Goal: Browse casually

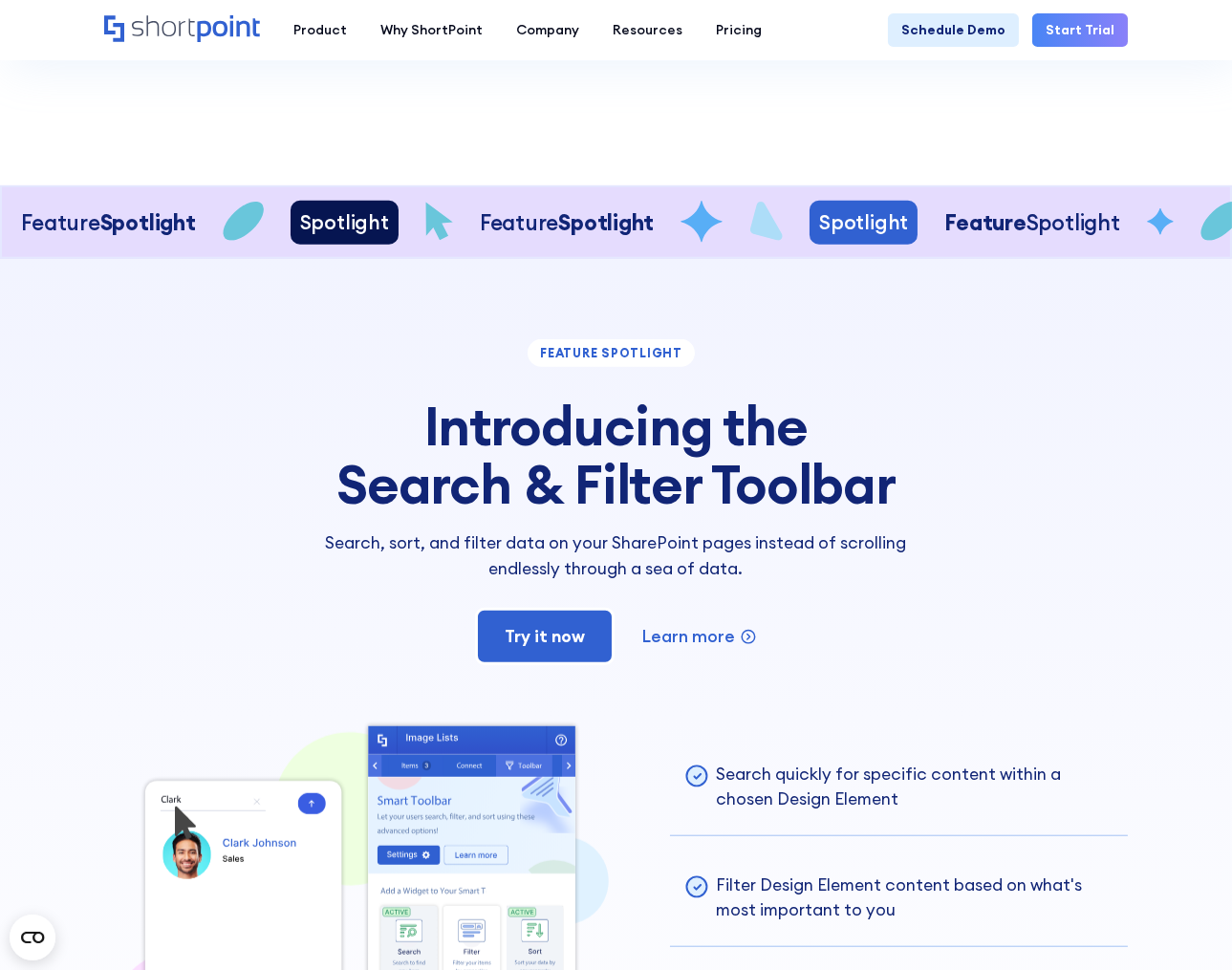
scroll to position [3346, 0]
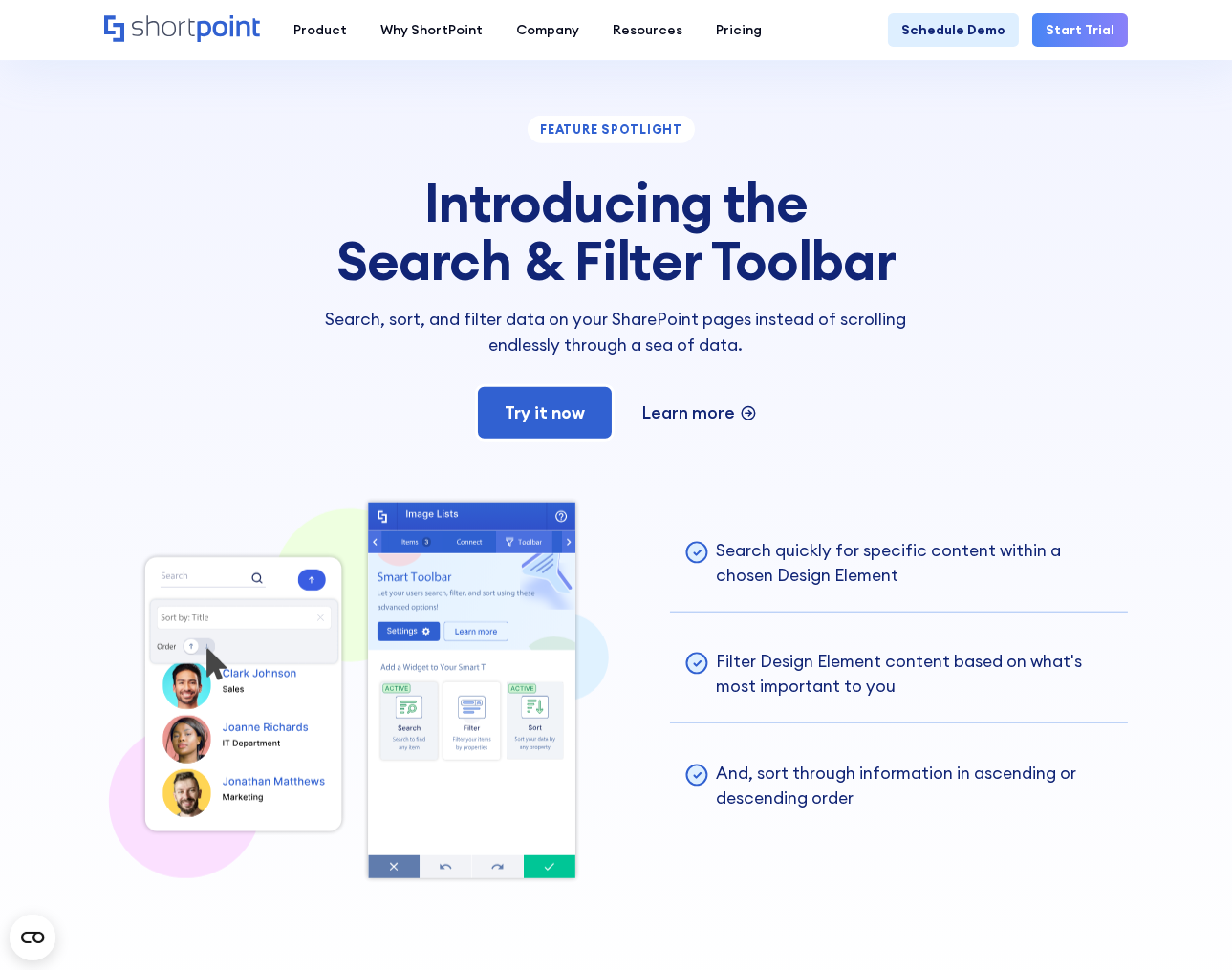
click at [708, 415] on p "Learn more" at bounding box center [688, 413] width 94 height 25
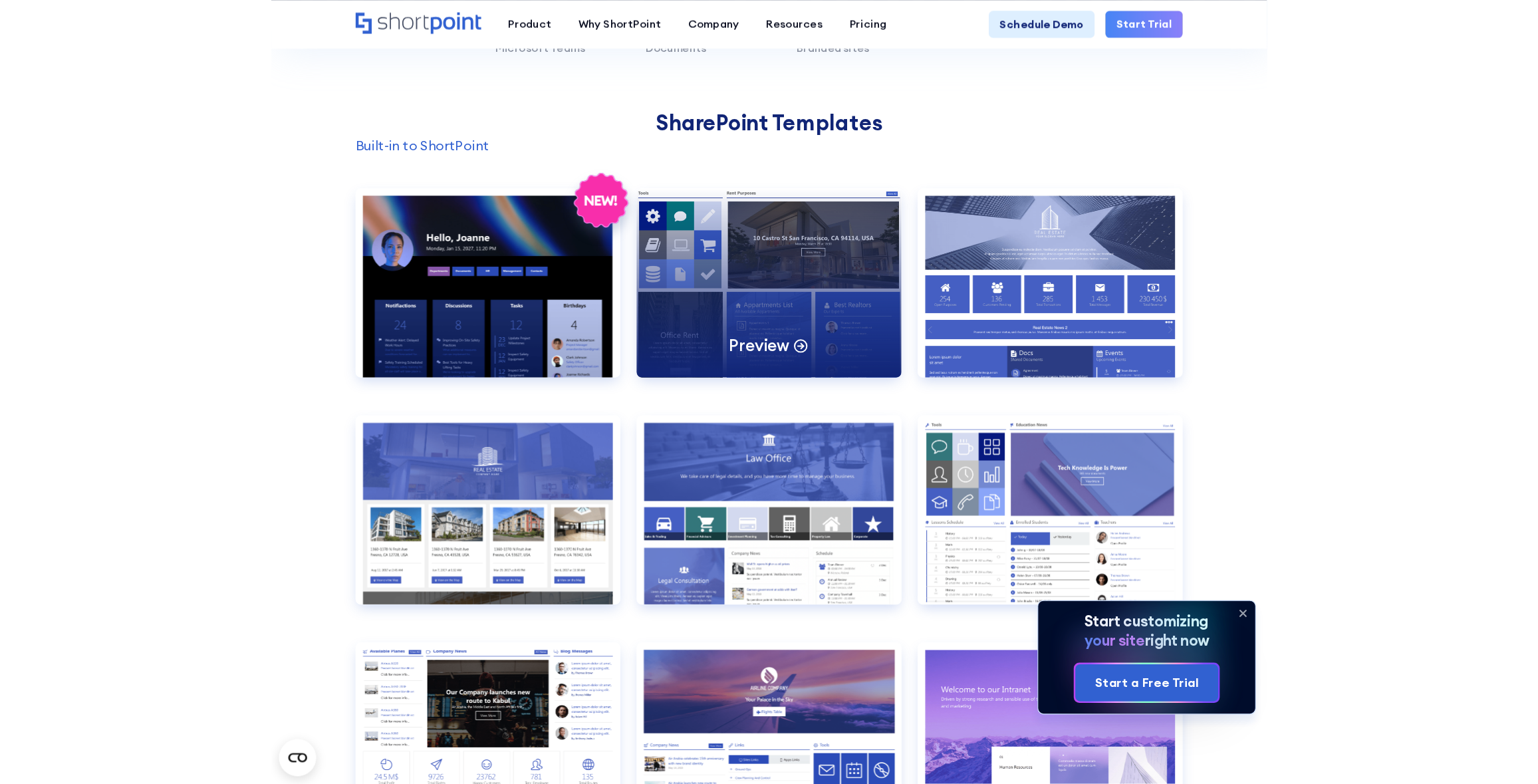
scroll to position [931, 0]
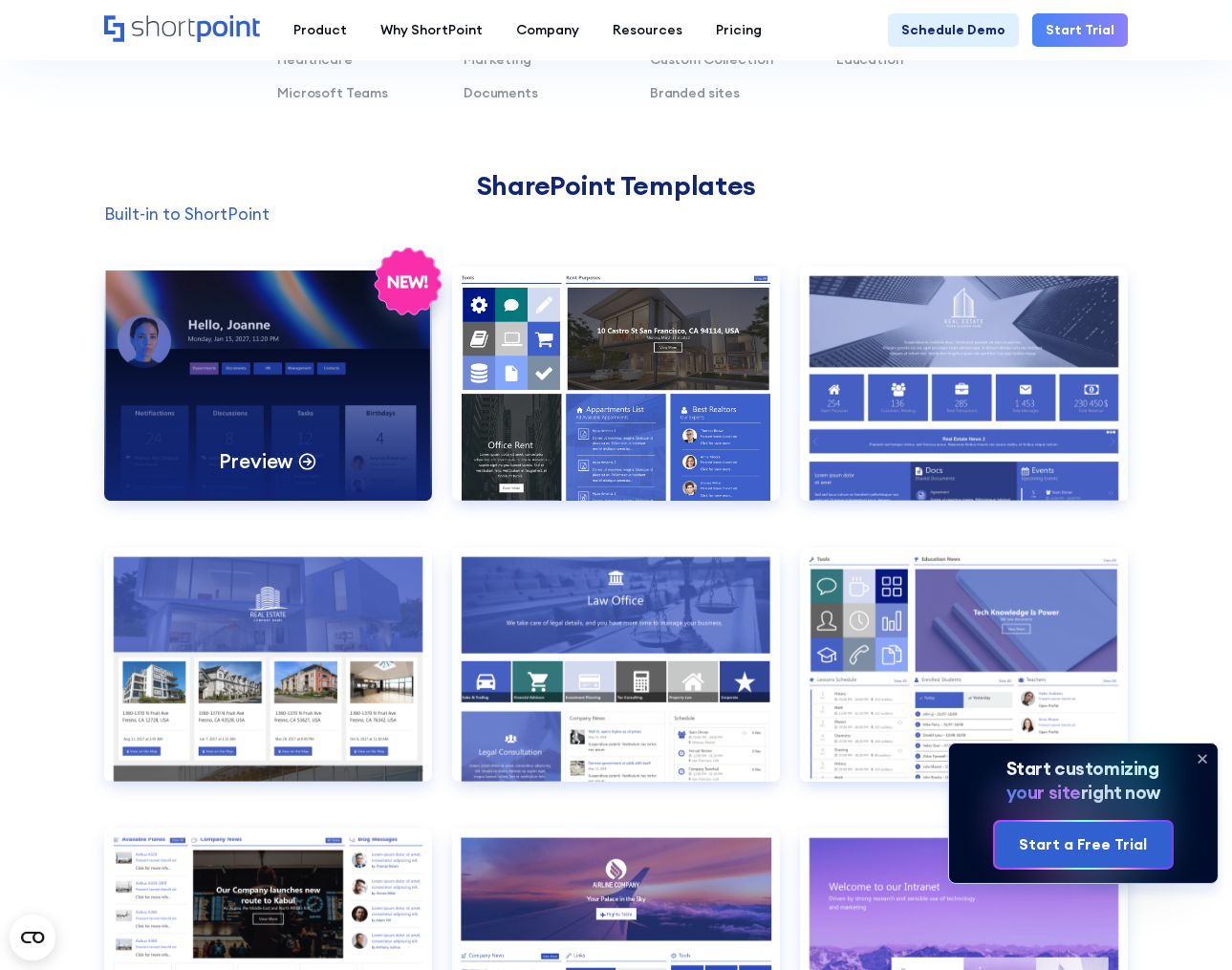
click at [268, 450] on p "Preview" at bounding box center [255, 461] width 74 height 26
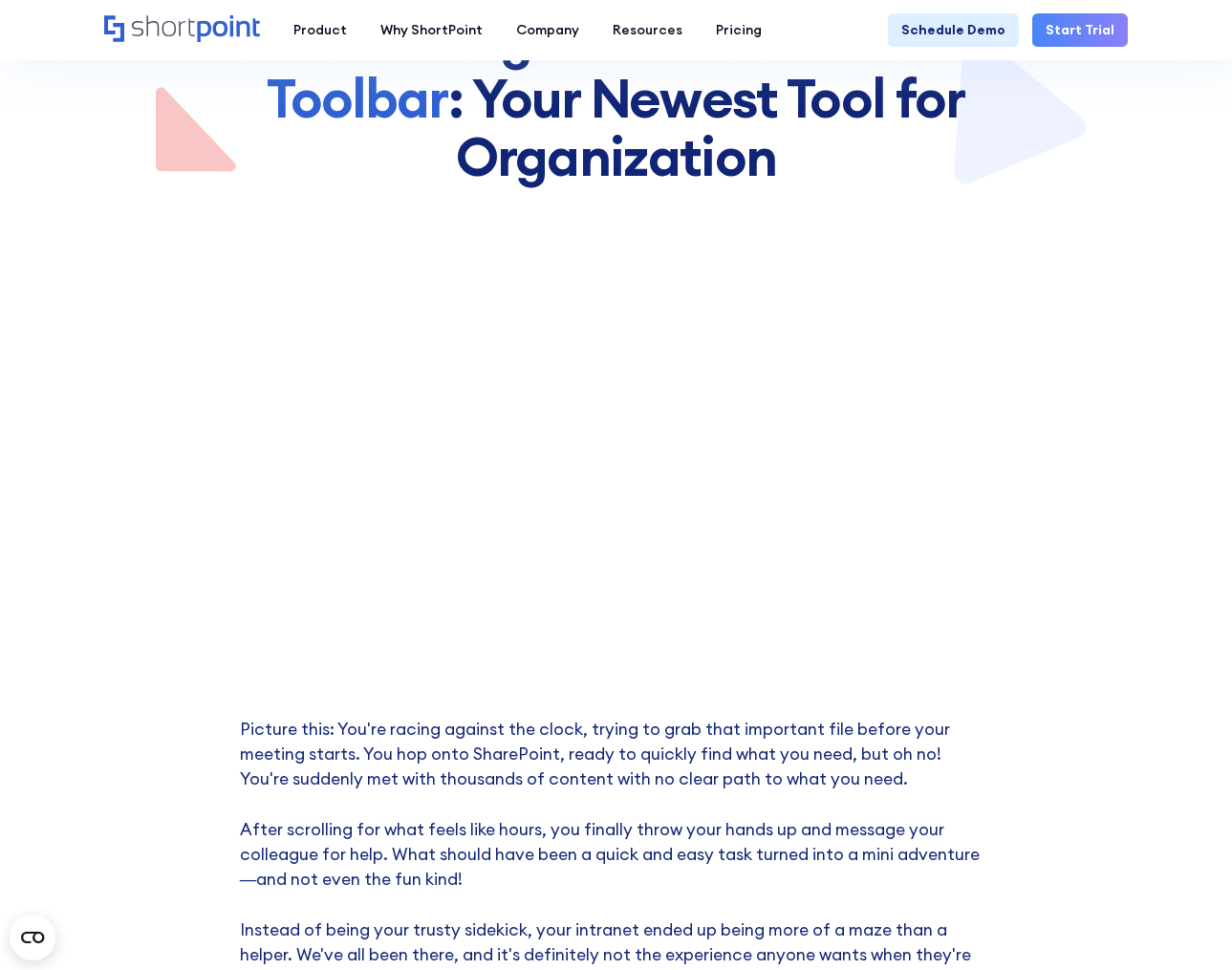
scroll to position [445, 0]
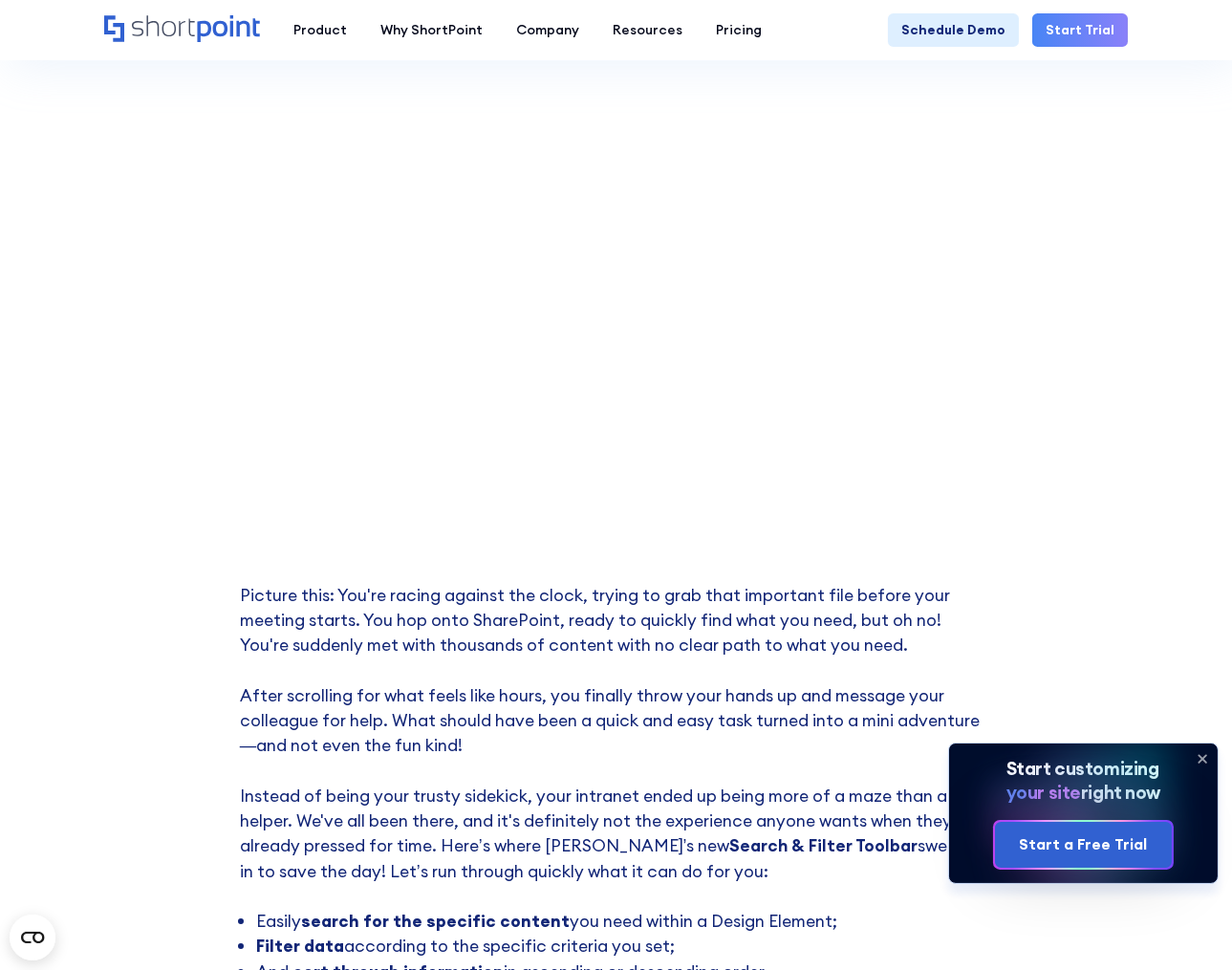
click at [439, 658] on p "Picture this: You're racing against the clock, trying to grab that important fi…" at bounding box center [616, 745] width 753 height 326
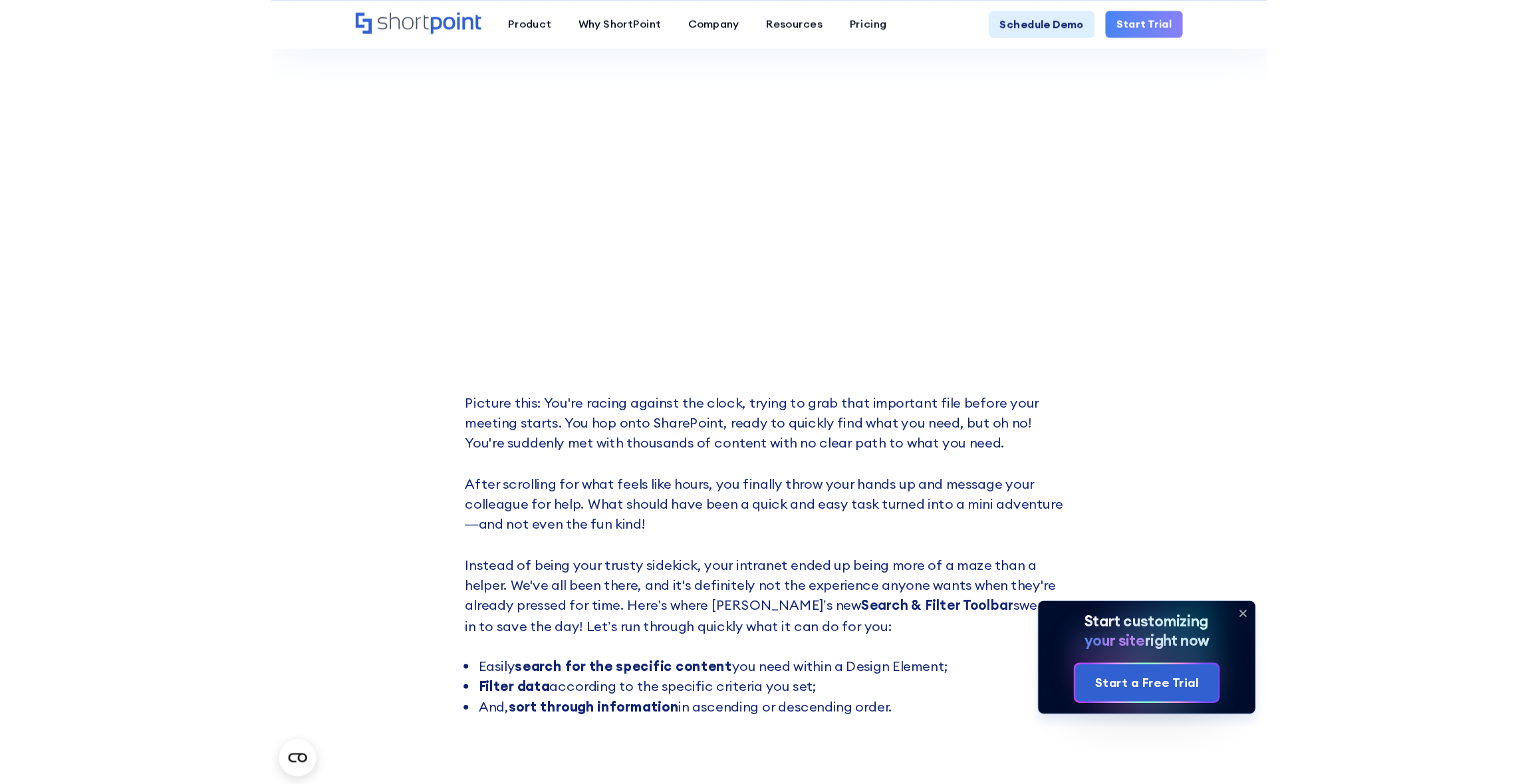
scroll to position [155, 0]
